Goal: Answer question/provide support: Answer question/provide support

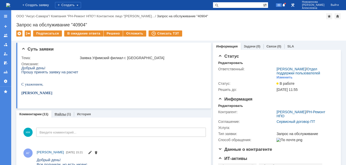
click at [63, 115] on link "Файлы" at bounding box center [60, 114] width 12 height 4
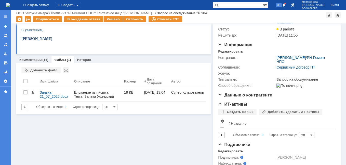
scroll to position [51, 0]
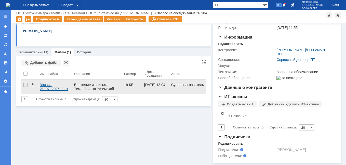
click at [48, 83] on div "Заявка 21_07_2025.docx" at bounding box center [55, 87] width 30 height 8
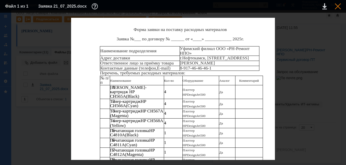
click at [339, 4] on div at bounding box center [337, 6] width 6 height 6
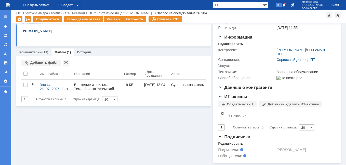
scroll to position [0, 0]
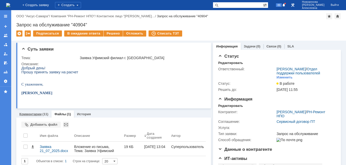
click at [27, 116] on link "Комментарии" at bounding box center [30, 114] width 22 height 4
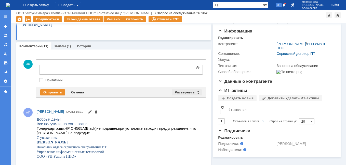
click at [197, 94] on div "Развернуть" at bounding box center [187, 93] width 30 height 6
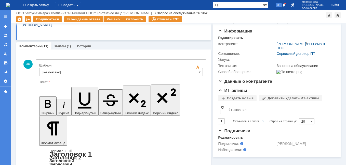
click at [198, 71] on span at bounding box center [199, 72] width 2 height 4
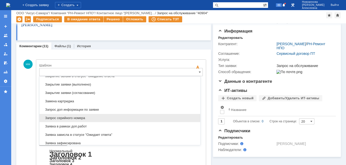
scroll to position [292, 0]
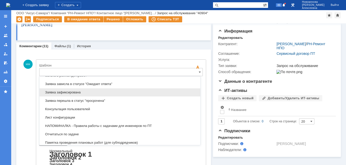
click at [73, 94] on span "Заявка зафиксирована" at bounding box center [119, 93] width 154 height 4
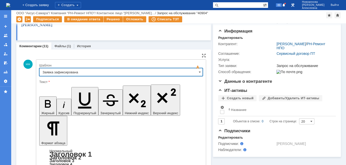
type input "Заявка зафиксирована"
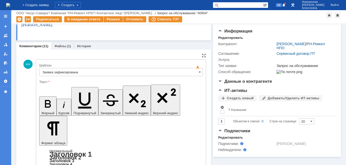
drag, startPoint x: 155, startPoint y: 1257, endPoint x: 47, endPoint y: 1251, distance: 108.6
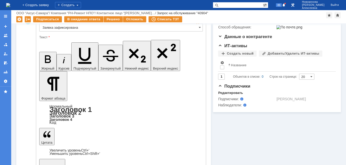
scroll to position [102, 0]
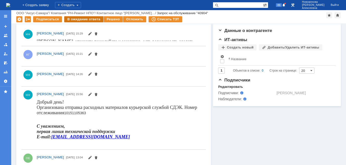
scroll to position [0, 0]
click at [86, 18] on div "В ожидание ответа" at bounding box center [83, 19] width 39 height 6
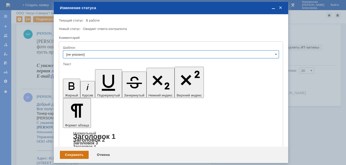
click at [76, 152] on div "Сохранить" at bounding box center [74, 155] width 29 height 8
